Goal: Information Seeking & Learning: Learn about a topic

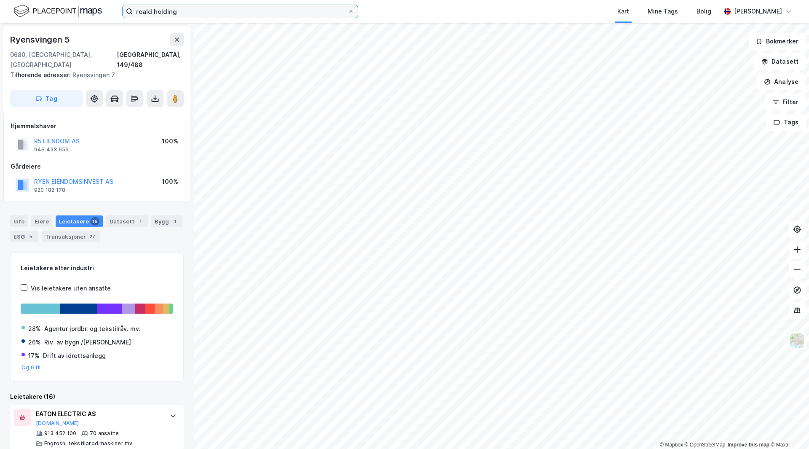
click at [163, 12] on input "roald holding" at bounding box center [240, 11] width 215 height 13
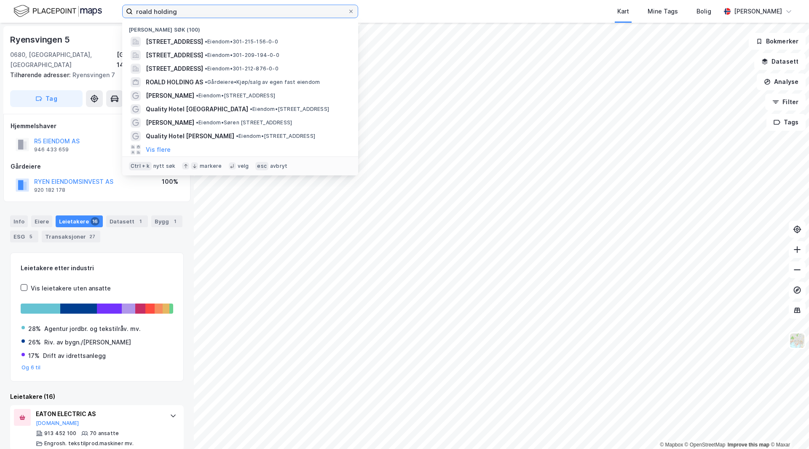
click at [163, 12] on input "roald holding" at bounding box center [240, 11] width 215 height 13
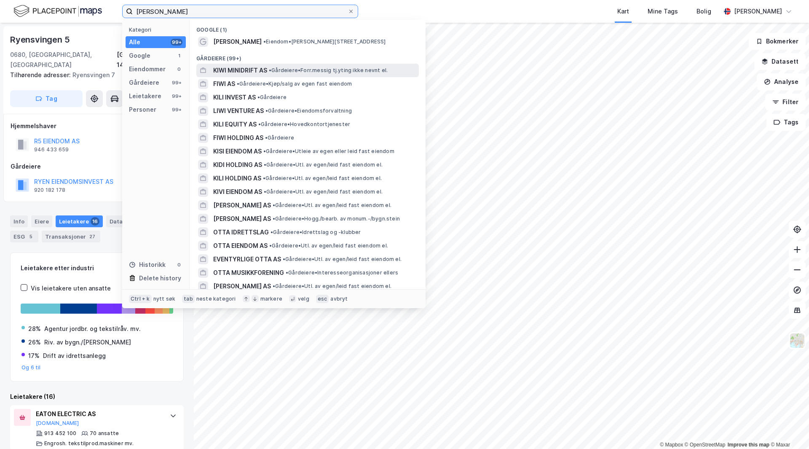
type input "[PERSON_NAME]"
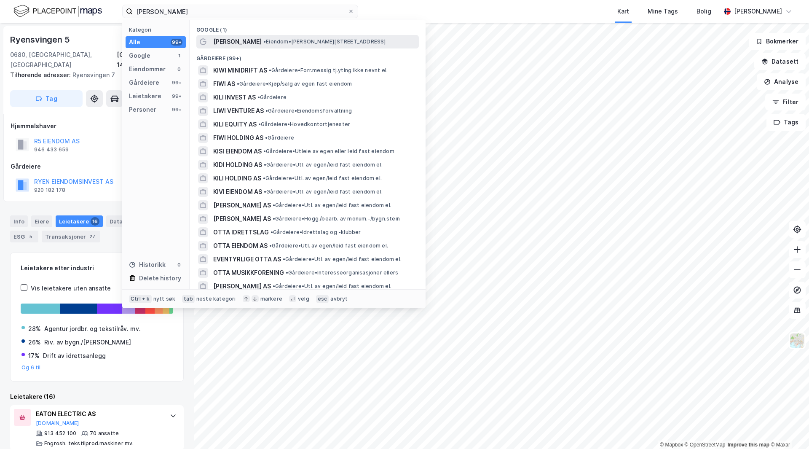
click at [318, 42] on span "• Eiendom • [PERSON_NAME][STREET_ADDRESS]" at bounding box center [324, 41] width 123 height 7
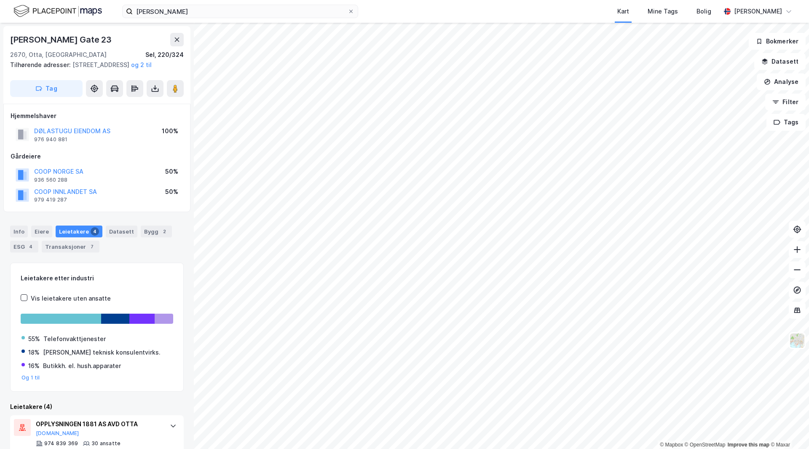
drag, startPoint x: 147, startPoint y: 172, endPoint x: 136, endPoint y: 169, distance: 12.1
click at [136, 161] on div "Gårdeiere" at bounding box center [97, 156] width 173 height 10
drag, startPoint x: 136, startPoint y: 169, endPoint x: 112, endPoint y: 169, distance: 23.2
click at [112, 161] on div "Gårdeiere" at bounding box center [97, 156] width 173 height 10
drag, startPoint x: 139, startPoint y: 165, endPoint x: 132, endPoint y: 166, distance: 6.8
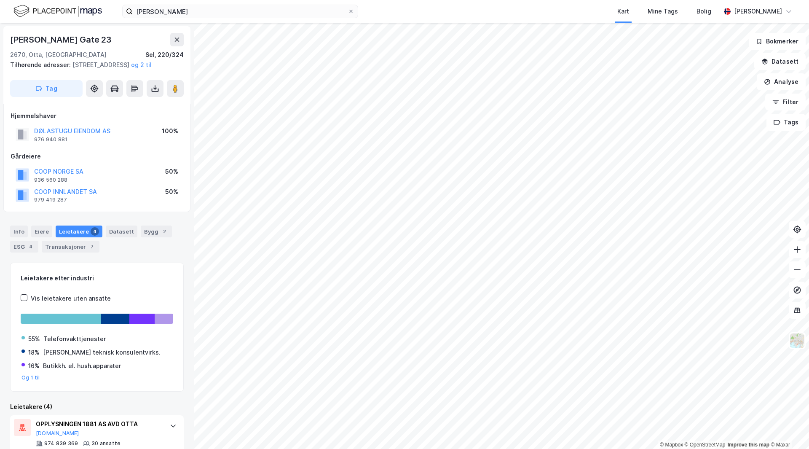
click at [132, 161] on div "Gårdeiere" at bounding box center [97, 156] width 173 height 10
click at [26, 252] on div "ESG 4" at bounding box center [24, 247] width 28 height 12
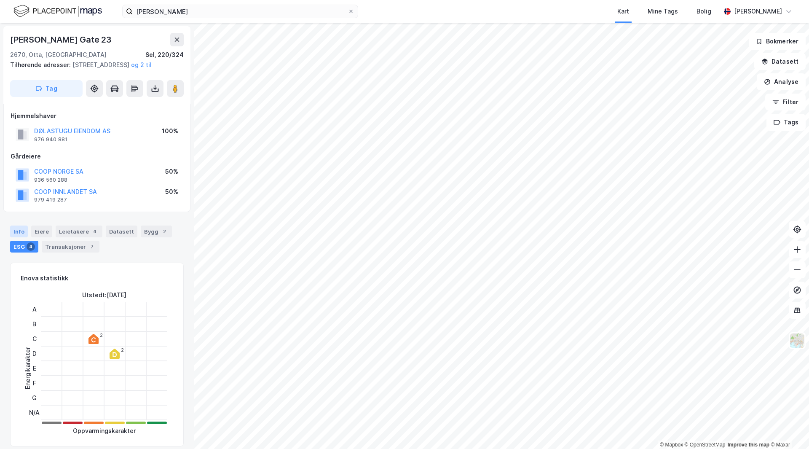
click at [24, 237] on div "Info" at bounding box center [19, 231] width 18 height 12
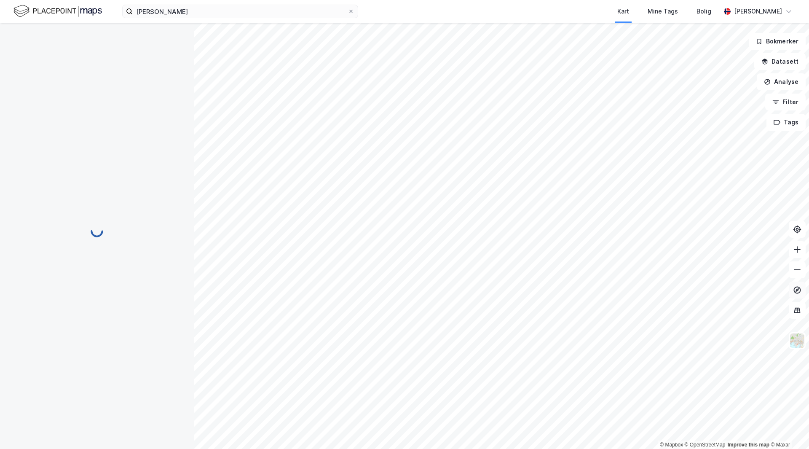
scroll to position [3, 0]
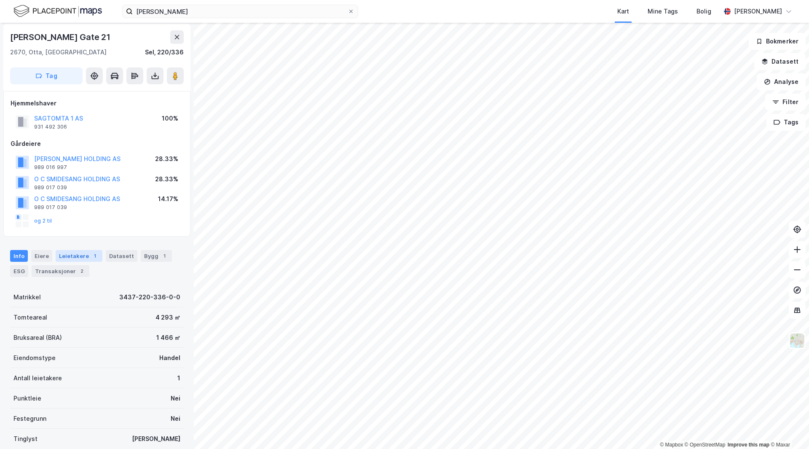
click at [91, 255] on div "1" at bounding box center [95, 255] width 8 height 8
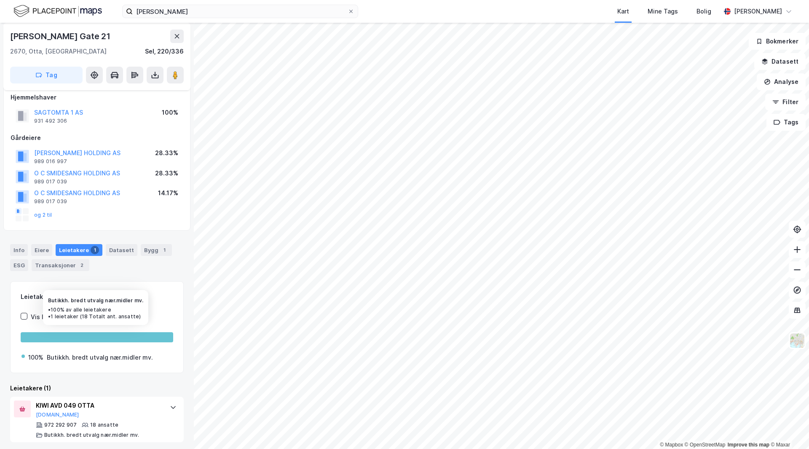
scroll to position [12, 0]
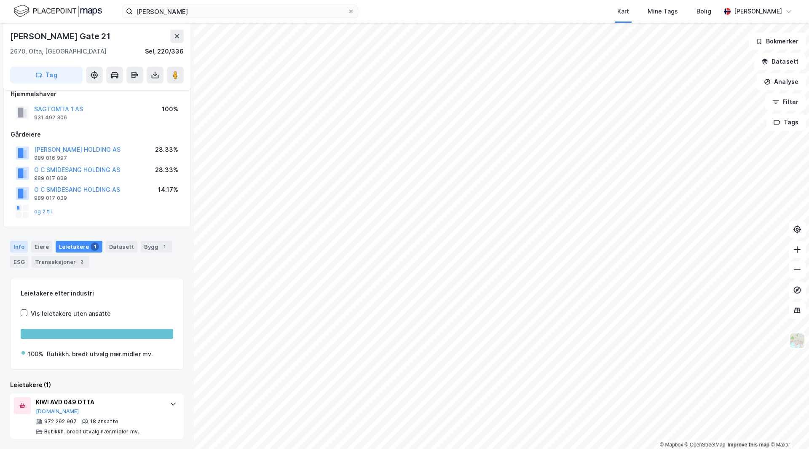
click at [12, 248] on div "Info" at bounding box center [19, 247] width 18 height 12
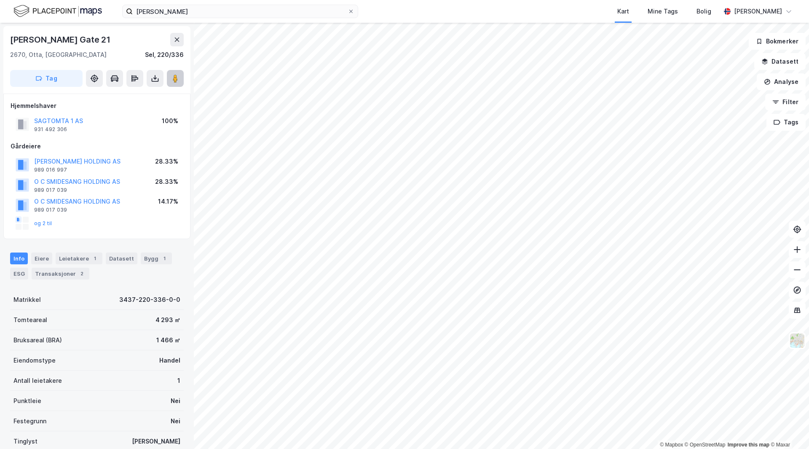
click at [181, 78] on button at bounding box center [175, 78] width 17 height 17
click at [0, 0] on button "SAGTOMTA 1 AS" at bounding box center [0, 0] width 0 height 0
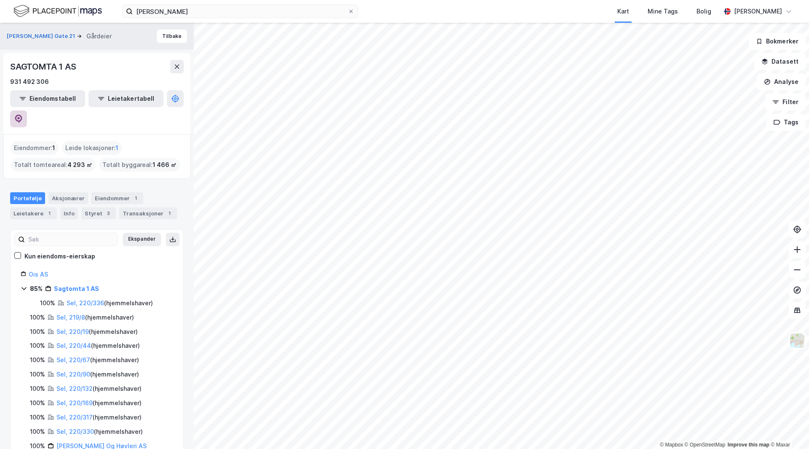
click at [27, 110] on button at bounding box center [18, 118] width 17 height 17
click at [82, 10] on img at bounding box center [57, 11] width 88 height 15
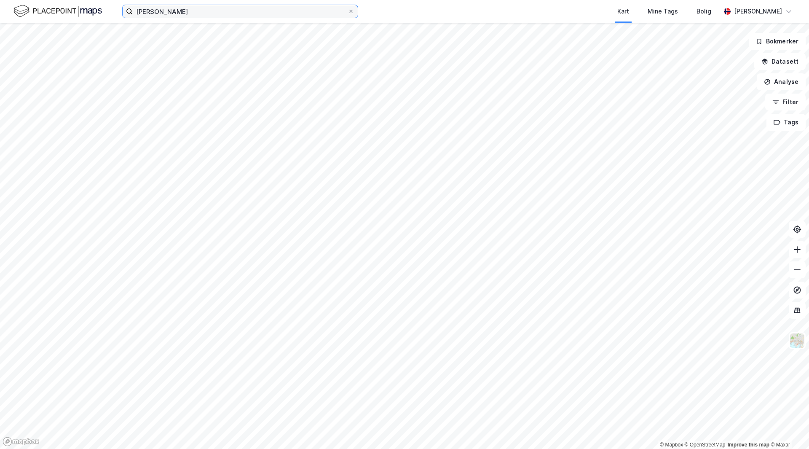
click at [175, 11] on input "[PERSON_NAME]" at bounding box center [240, 11] width 215 height 13
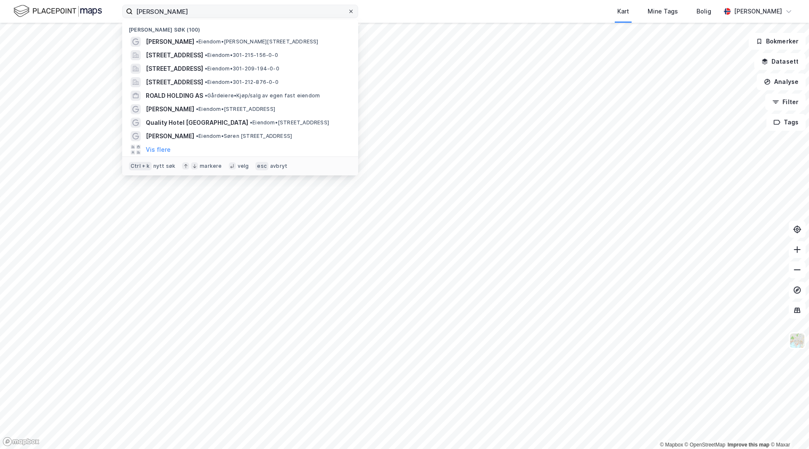
click at [349, 14] on div at bounding box center [350, 11] width 5 height 7
click at [348, 14] on input "[PERSON_NAME]" at bounding box center [240, 11] width 215 height 13
